Goal: Go to known website: Go to known website

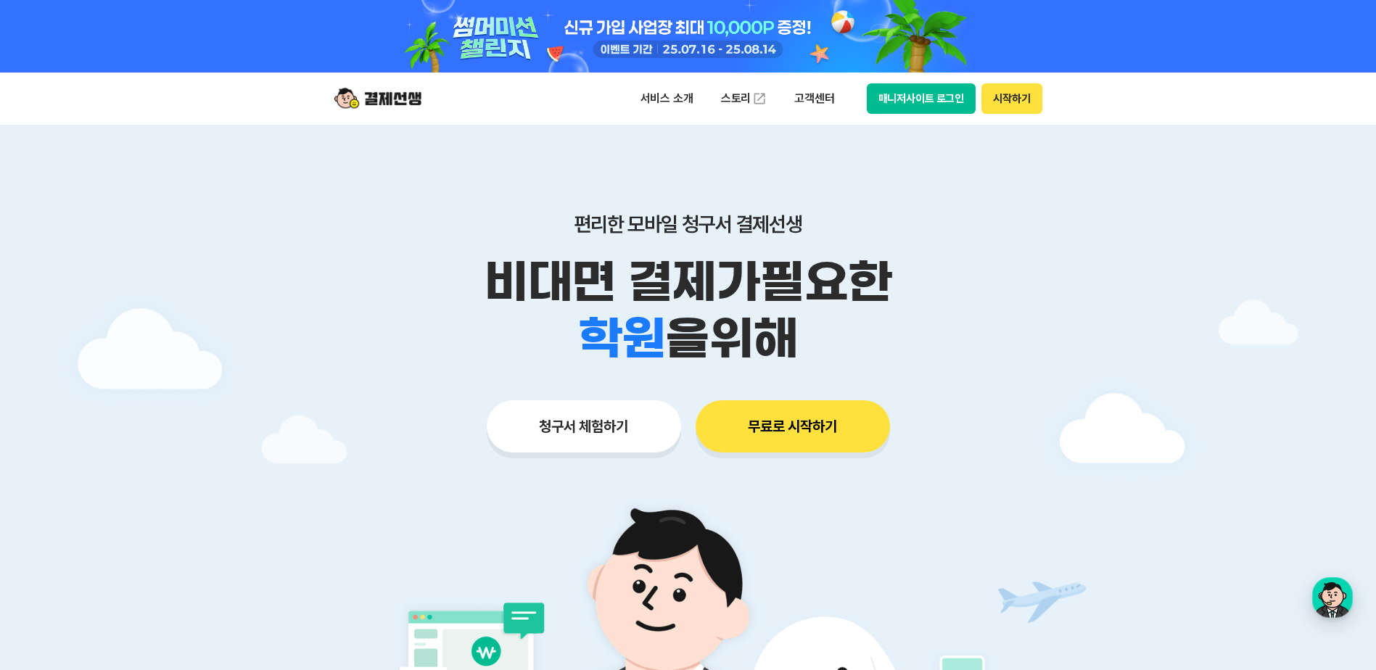
click at [928, 83] on button "매니저사이트 로그인" at bounding box center [922, 98] width 110 height 30
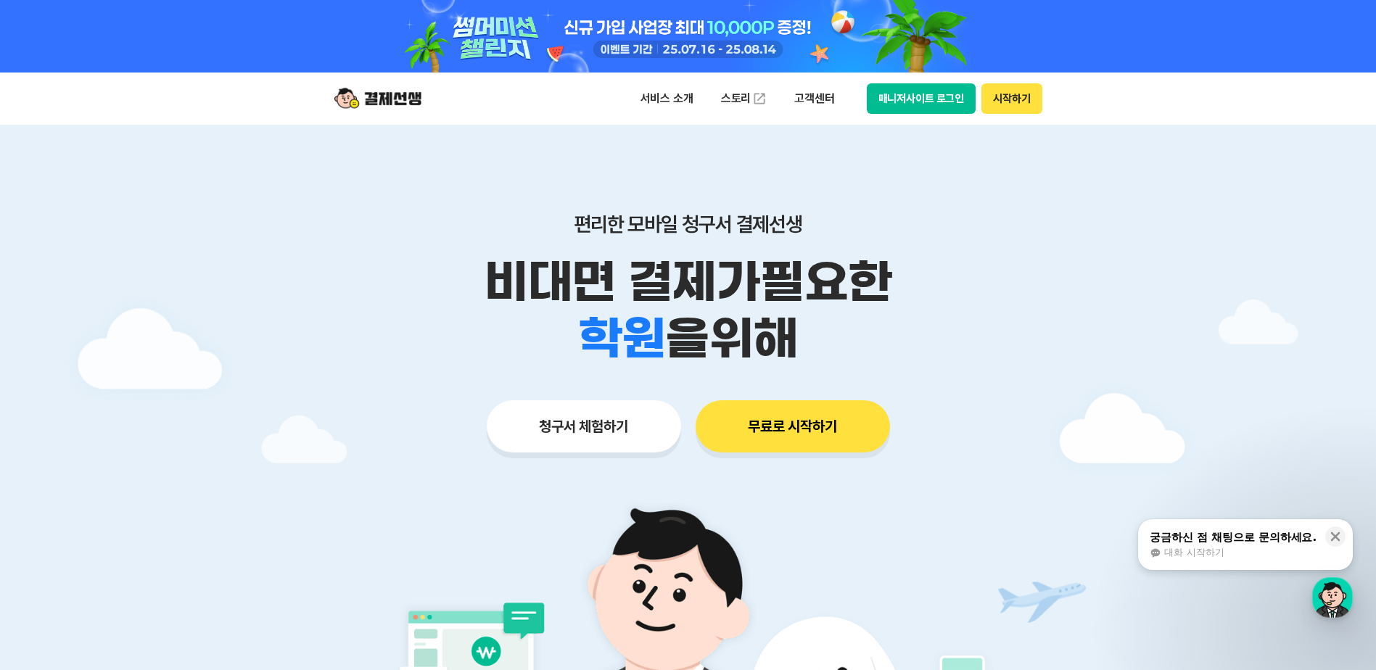
click at [883, 102] on button "매니저사이트 로그인" at bounding box center [922, 98] width 110 height 30
